Goal: Task Accomplishment & Management: Manage account settings

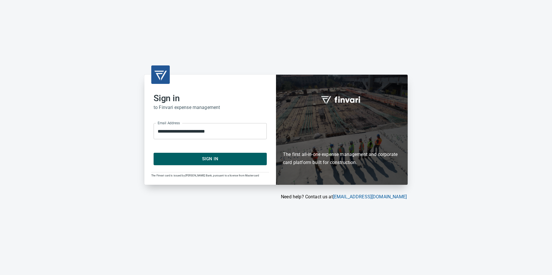
click at [213, 156] on span "Sign In" at bounding box center [210, 159] width 100 height 8
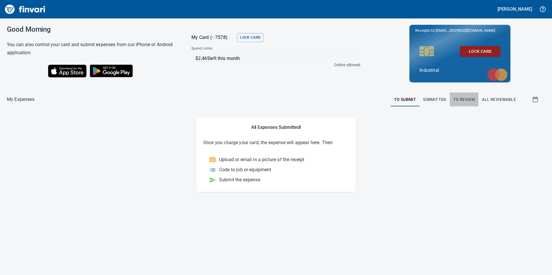
click at [458, 99] on span "To Review" at bounding box center [464, 99] width 22 height 7
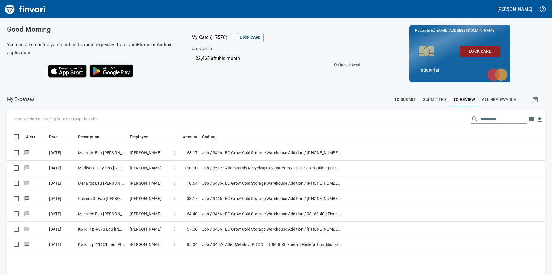
scroll to position [207, 529]
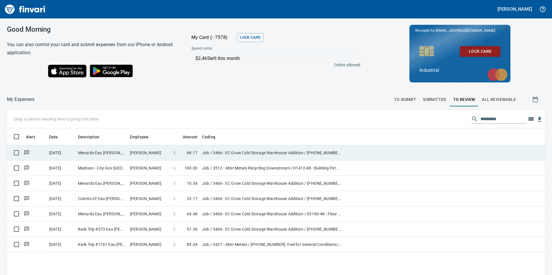
click at [162, 154] on td "Chett Holum" at bounding box center [149, 152] width 43 height 15
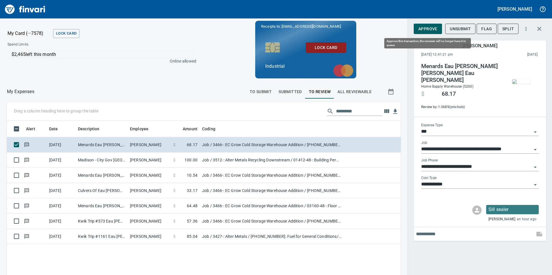
scroll to position [207, 385]
click at [429, 30] on span "Approve" at bounding box center [427, 28] width 19 height 7
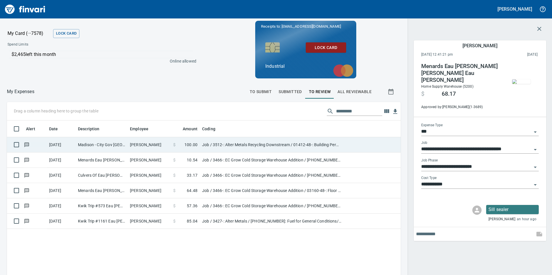
click at [156, 149] on td "Guy Haseltine" at bounding box center [149, 144] width 43 height 15
type input "**********"
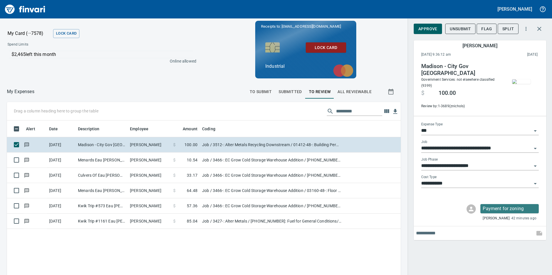
scroll to position [207, 385]
click at [426, 29] on span "Approve" at bounding box center [427, 28] width 19 height 7
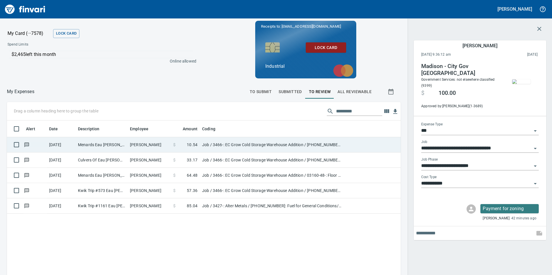
click at [155, 140] on td "Chett Holum" at bounding box center [149, 144] width 43 height 15
type input "**********"
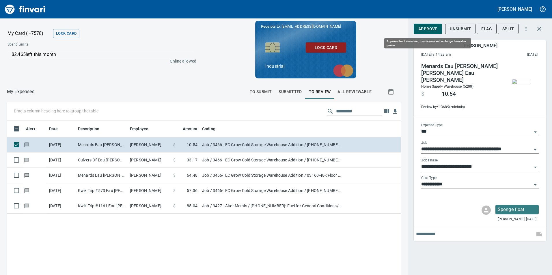
click at [424, 26] on span "Approve" at bounding box center [427, 28] width 19 height 7
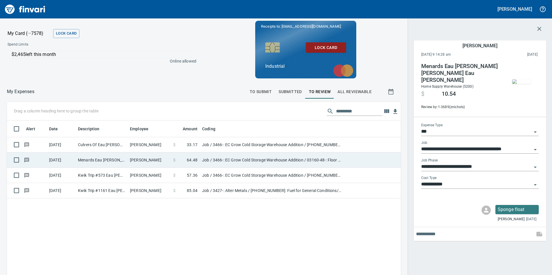
scroll to position [207, 385]
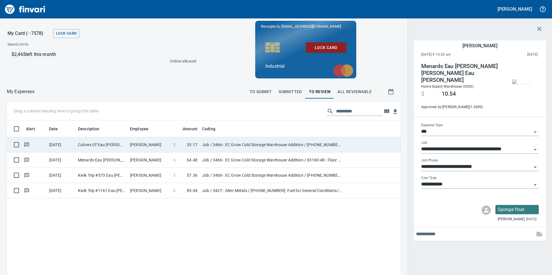
click at [146, 141] on td "Chett Holum" at bounding box center [149, 144] width 43 height 15
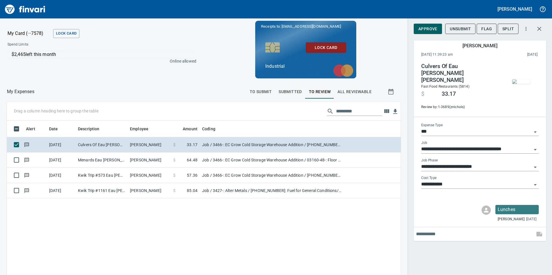
scroll to position [207, 385]
click at [433, 32] on span "Approve" at bounding box center [427, 28] width 19 height 7
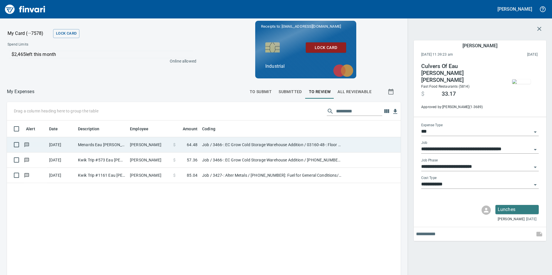
click at [157, 142] on td "Chett Holum" at bounding box center [149, 144] width 43 height 15
type input "**********"
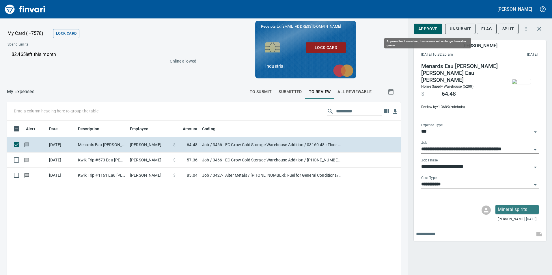
click at [426, 29] on span "Approve" at bounding box center [427, 28] width 19 height 7
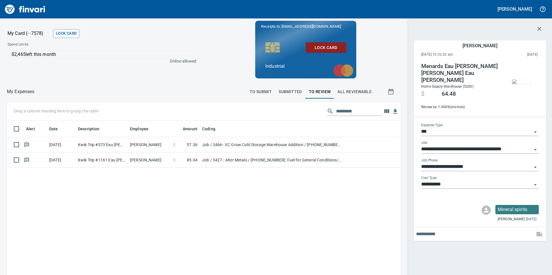
scroll to position [207, 385]
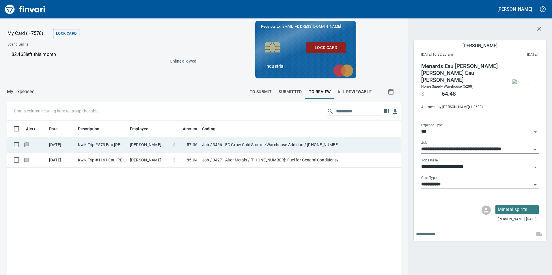
click at [150, 145] on td "Chett Holum" at bounding box center [149, 144] width 43 height 15
type input "**********"
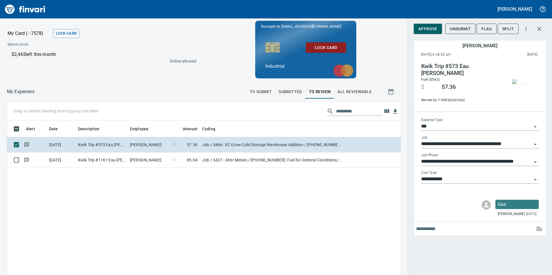
scroll to position [207, 385]
click at [425, 28] on span "Approve" at bounding box center [427, 28] width 19 height 7
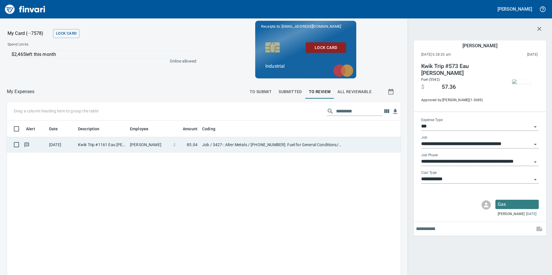
click at [152, 148] on td "Theodore Franko" at bounding box center [149, 144] width 43 height 15
type input "**********"
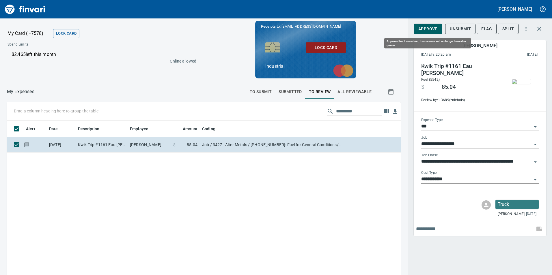
scroll to position [207, 385]
click at [427, 30] on span "Approve" at bounding box center [427, 28] width 19 height 7
